Goal: Browse casually

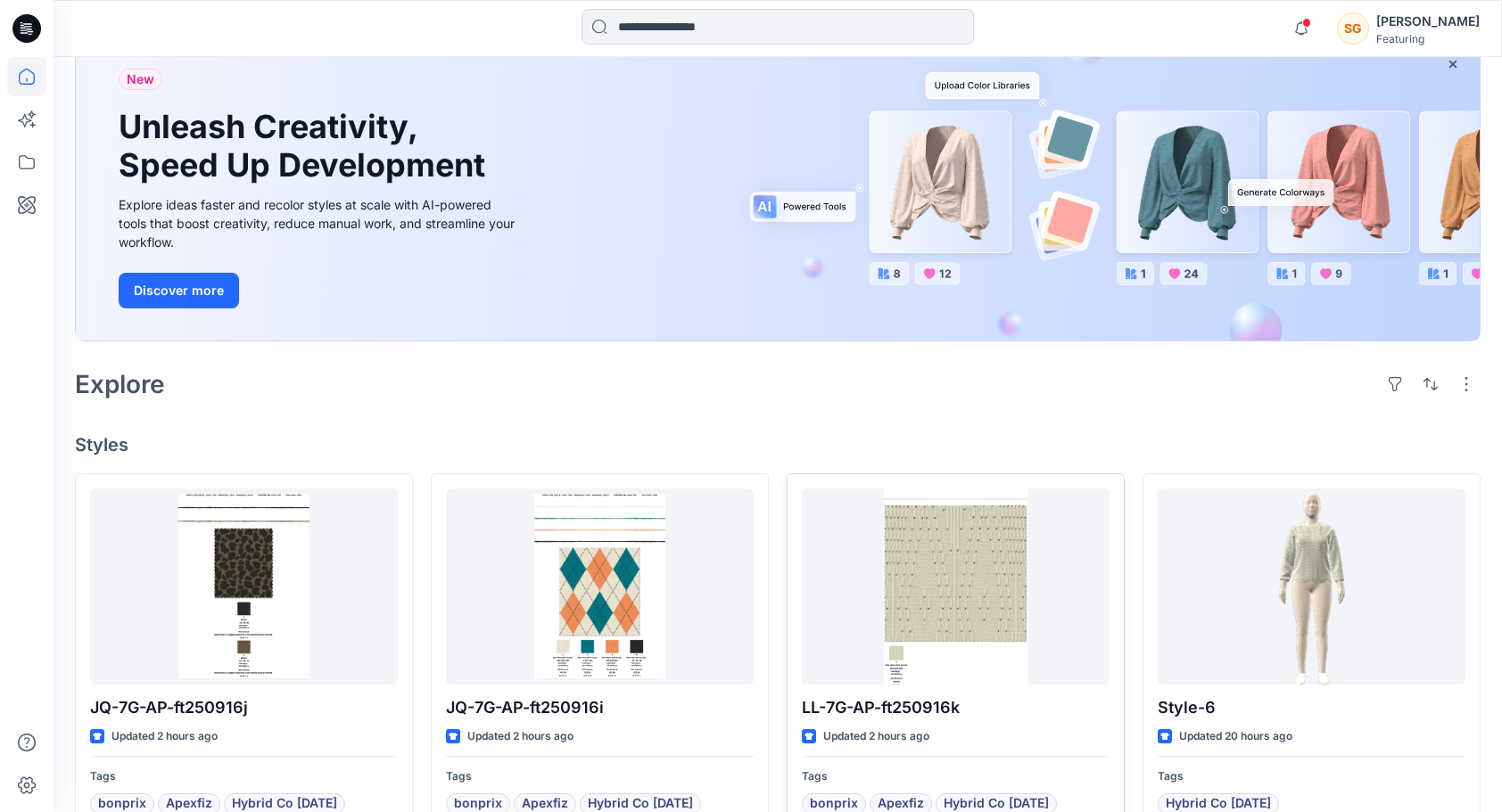
scroll to position [178, 0]
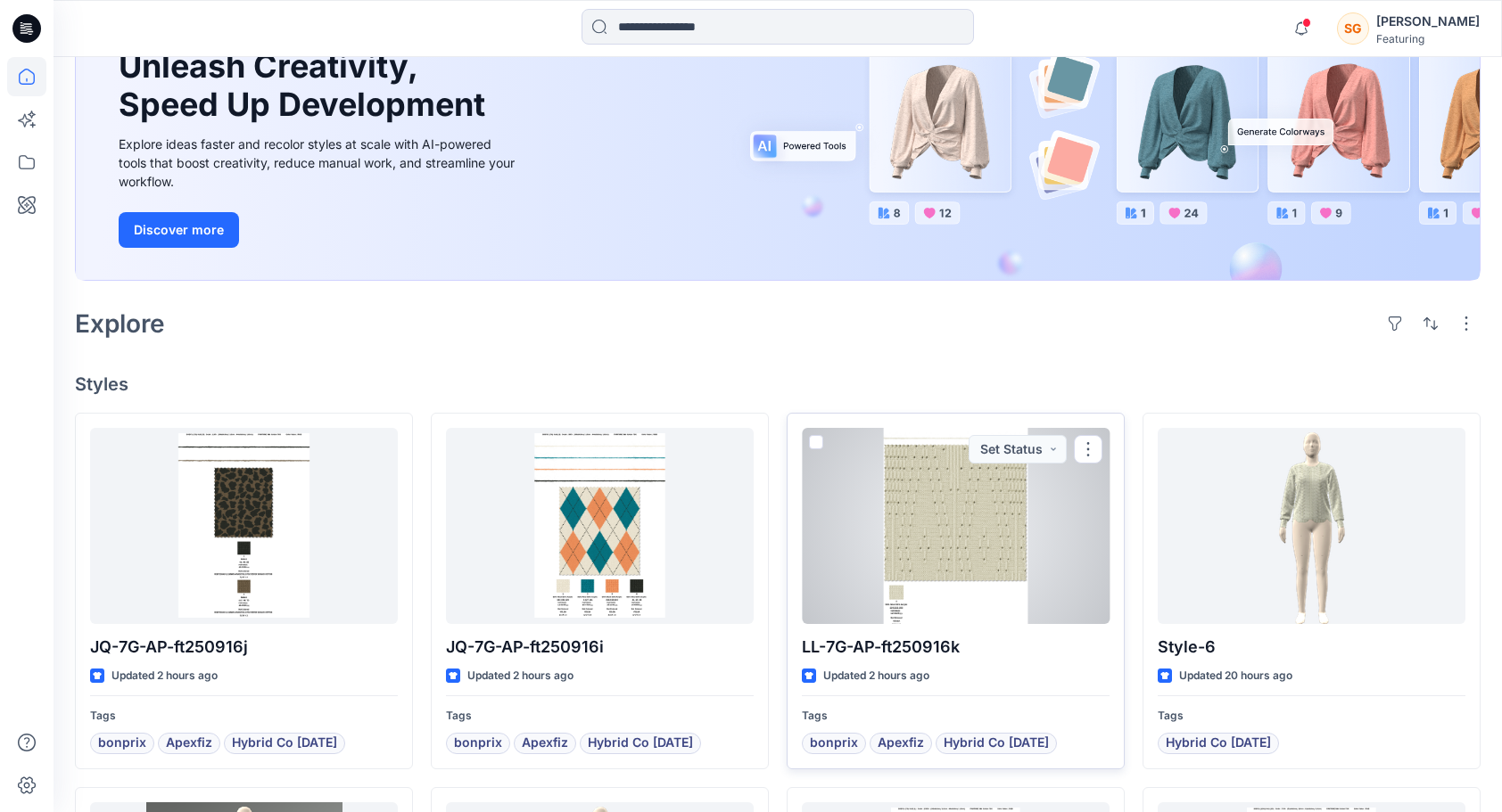
click at [1005, 522] on div at bounding box center [955, 526] width 308 height 196
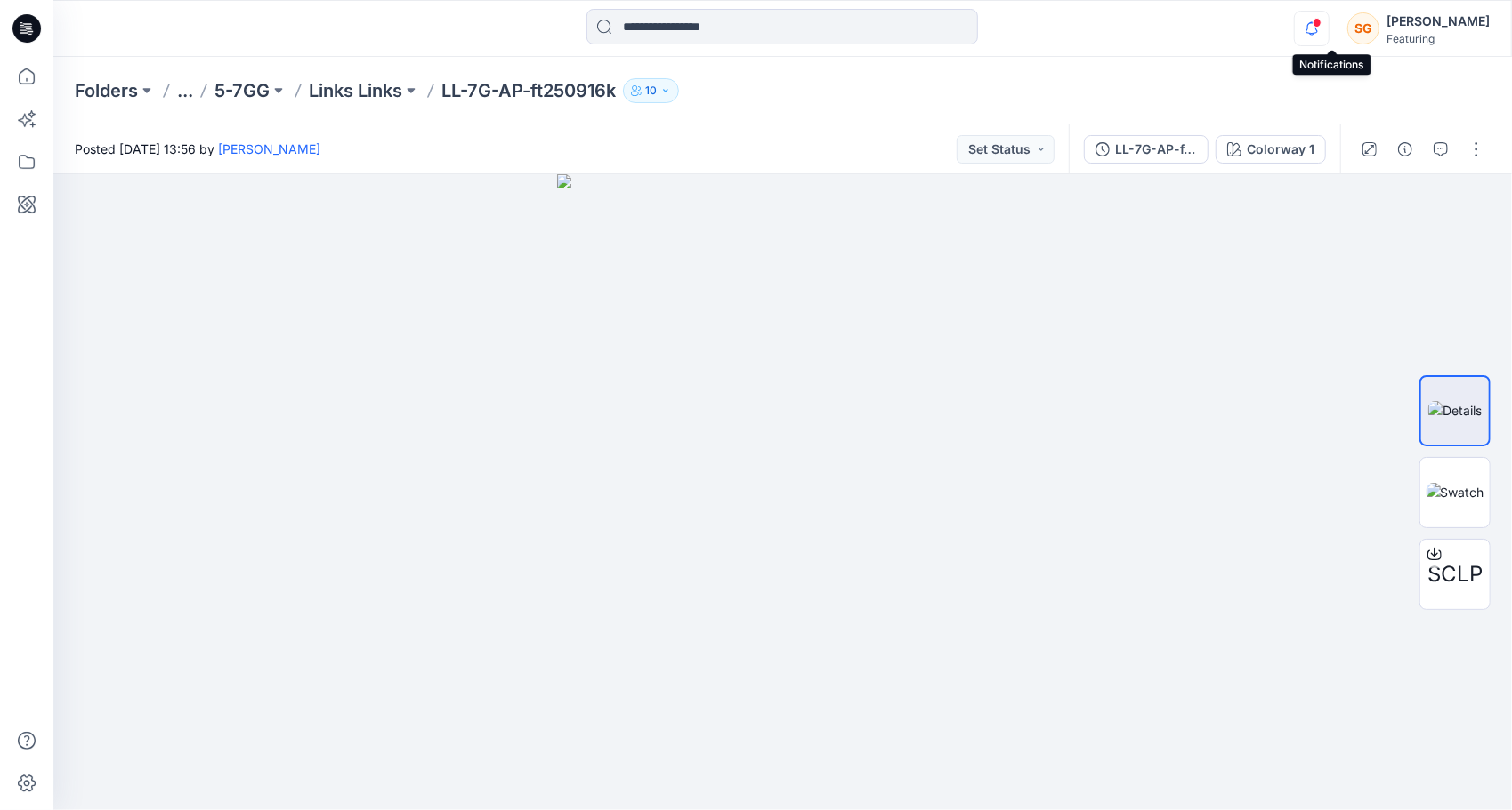
click at [1324, 24] on icon "button" at bounding box center [1311, 28] width 34 height 35
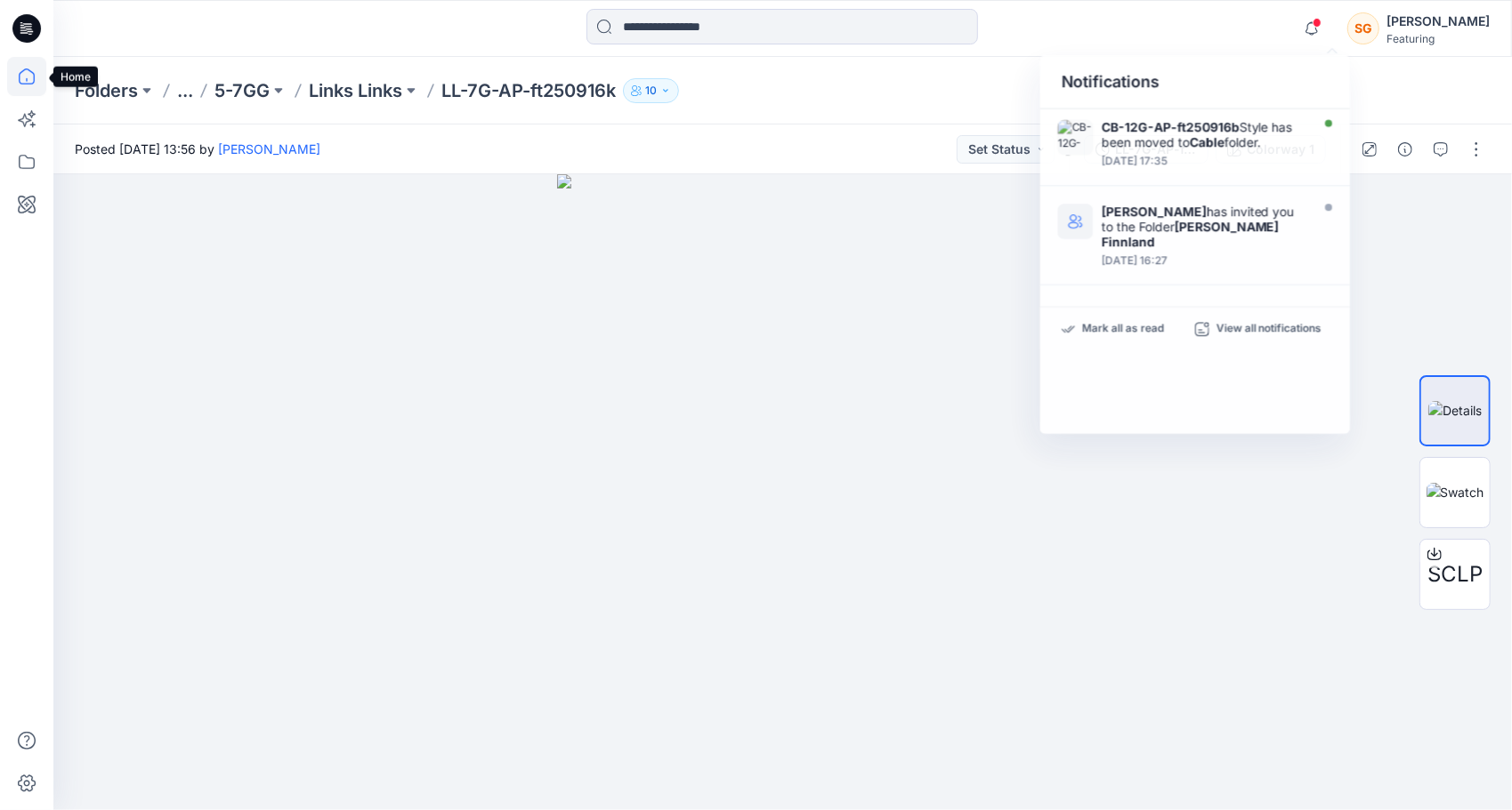
click at [30, 68] on icon at bounding box center [26, 76] width 39 height 39
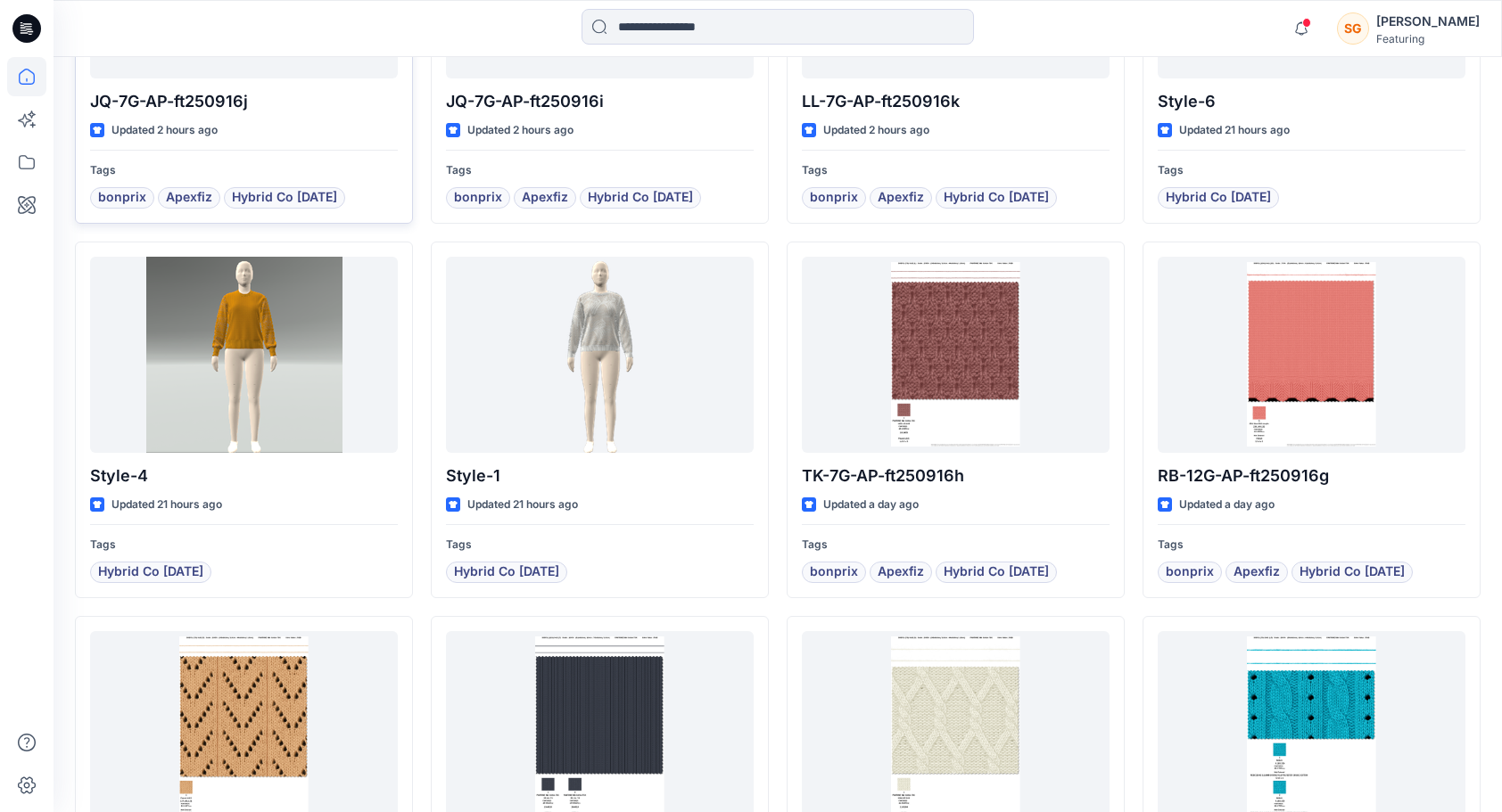
scroll to position [520, 0]
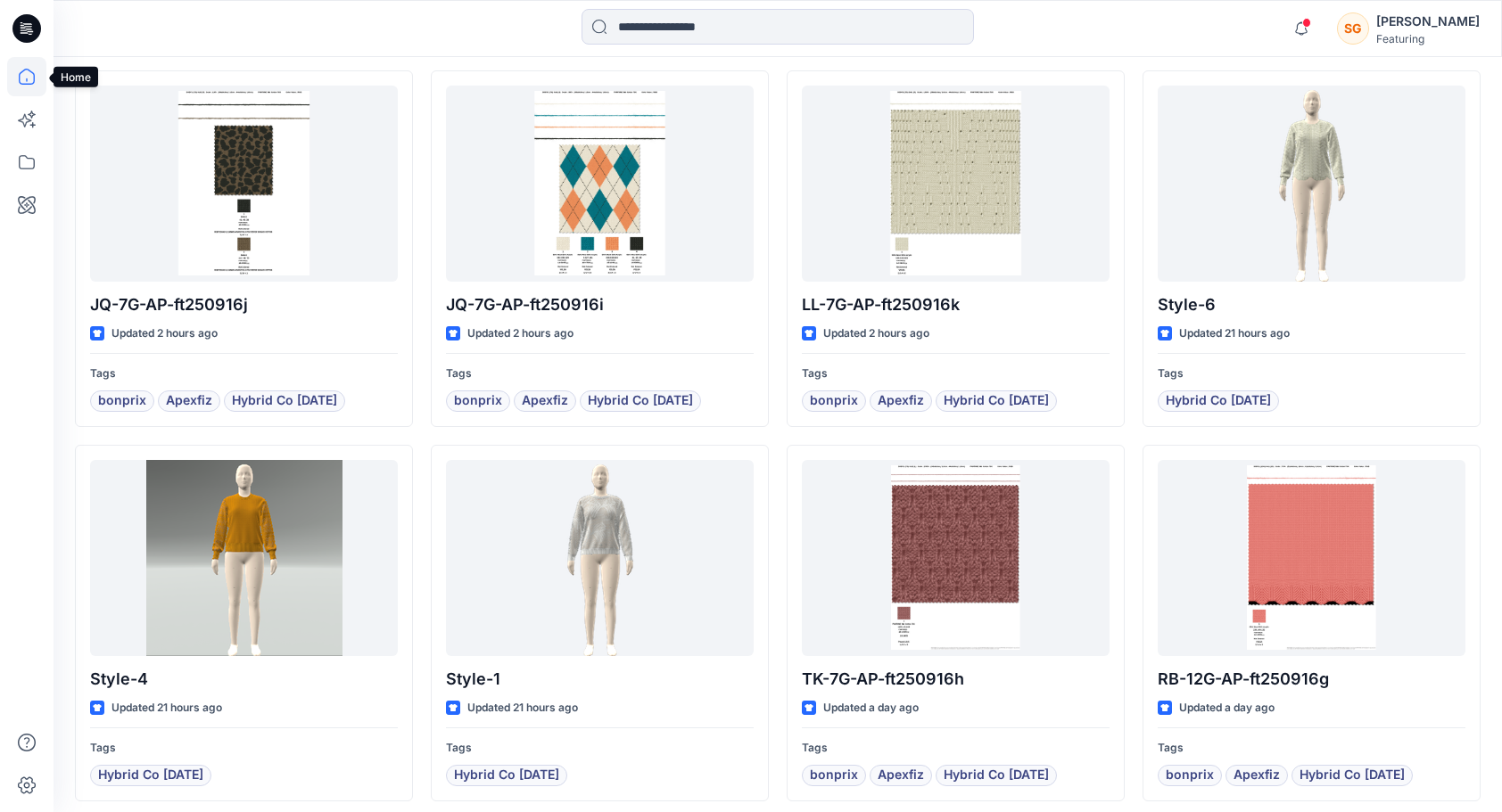
click at [20, 76] on icon at bounding box center [27, 77] width 16 height 16
